Goal: Obtain resource: Obtain resource

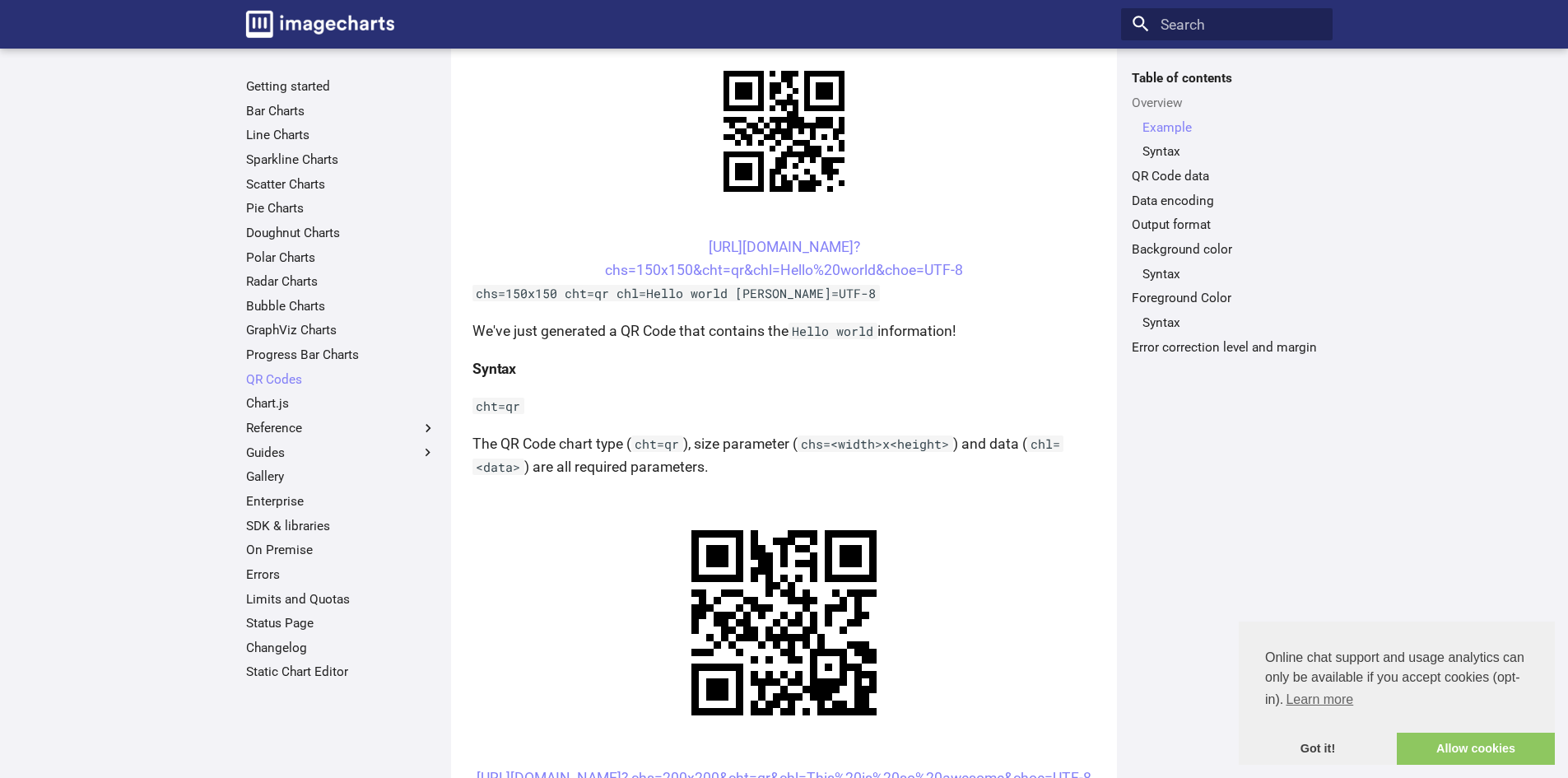
scroll to position [412, 0]
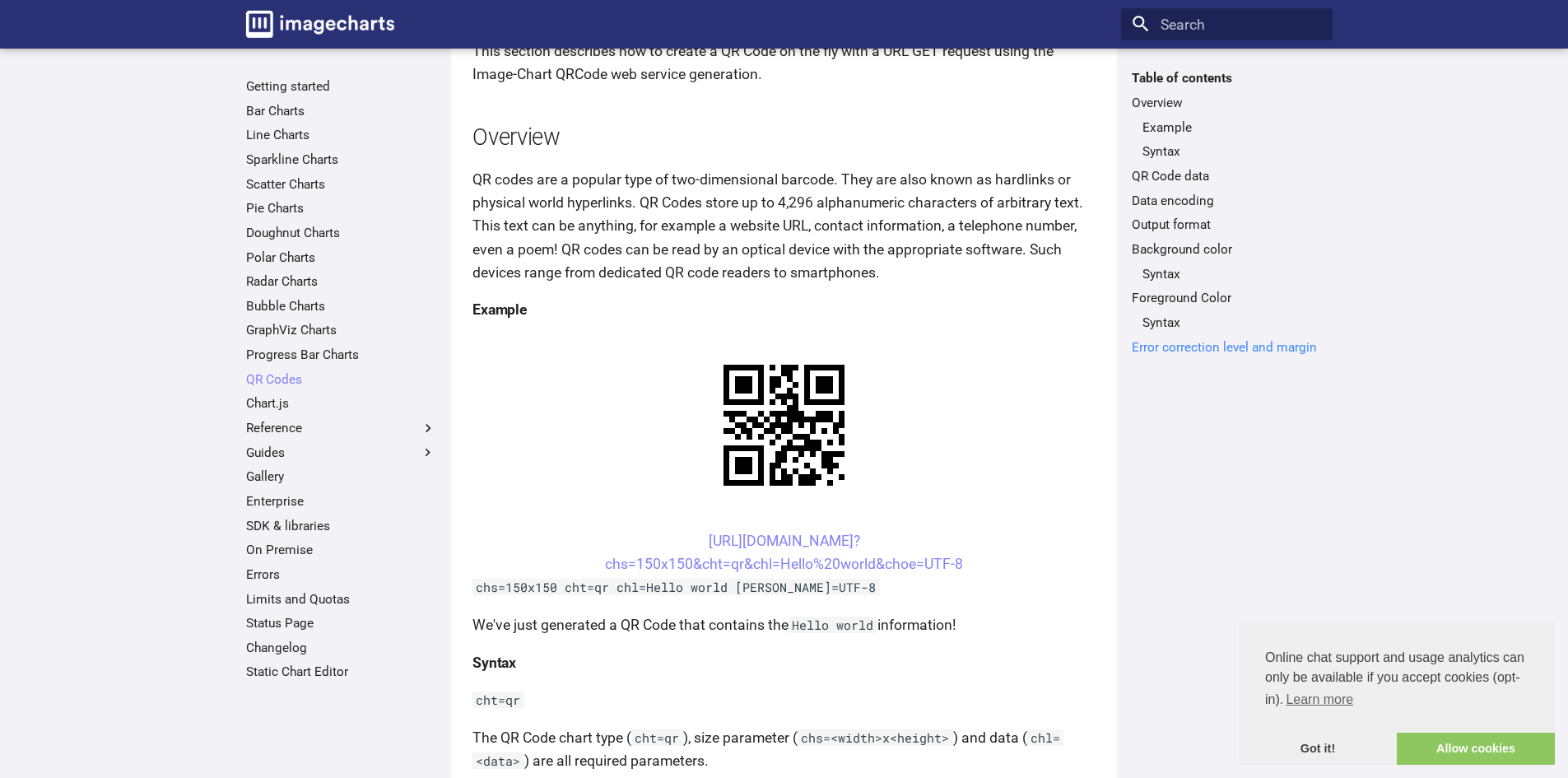
scroll to position [130, 0]
drag, startPoint x: 668, startPoint y: 530, endPoint x: 964, endPoint y: 563, distance: 297.8
click at [964, 563] on center "[URL][DOMAIN_NAME]? chs=150x150&cht=qr&chl=Hello%20world&choe=UTF-8" at bounding box center [784, 551] width 623 height 46
copy link "[URL][DOMAIN_NAME]? chs=150x150&cht=qr&chl=Hello%20world&choe=UTF-8"
click at [774, 556] on link "[URL][DOMAIN_NAME]? chs=150x150&cht=qr&chl=Hello%20world&choe=UTF-8" at bounding box center [784, 551] width 358 height 39
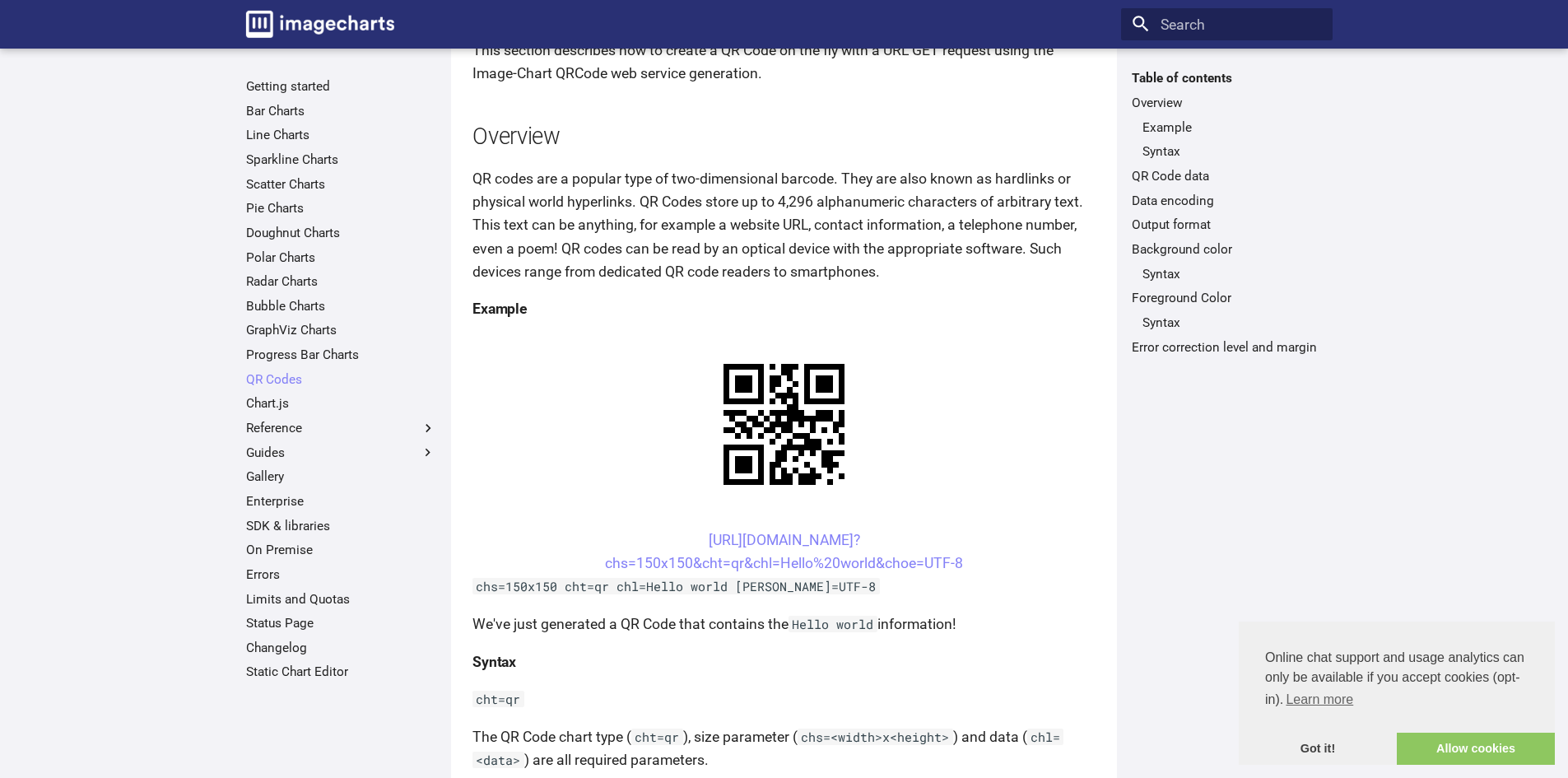
click at [659, 539] on center "[URL][DOMAIN_NAME]? chs=150x150&cht=qr&chl=Hello%20world&choe=UTF-8" at bounding box center [784, 551] width 623 height 46
drag, startPoint x: 672, startPoint y: 532, endPoint x: 781, endPoint y: 560, distance: 112.5
click at [781, 560] on center "[URL][DOMAIN_NAME]? chs=150x150&cht=qr&chl=Hello%20world&choe=UTF-8" at bounding box center [784, 551] width 623 height 46
copy link "[URL][DOMAIN_NAME]? chs=150x150&cht=qr&chl="
